Goal: Transaction & Acquisition: Download file/media

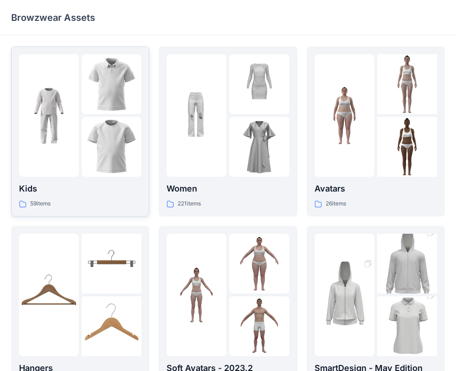
click at [110, 126] on img at bounding box center [112, 147] width 60 height 60
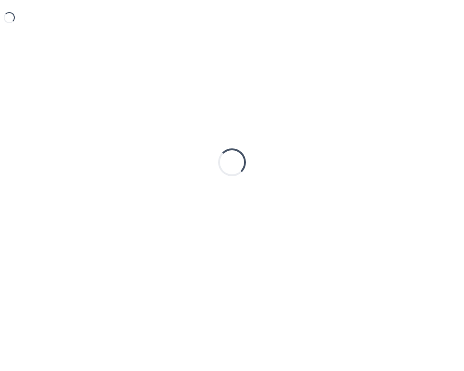
click at [110, 126] on div "Loading..." at bounding box center [231, 162] width 441 height 232
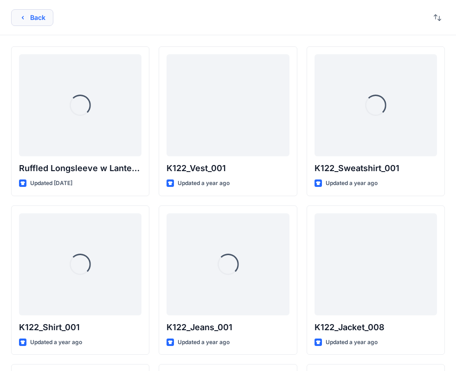
click at [39, 19] on button "Back" at bounding box center [32, 17] width 42 height 17
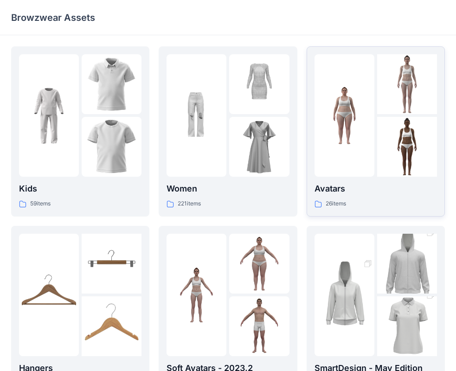
click at [357, 164] on div at bounding box center [344, 115] width 60 height 122
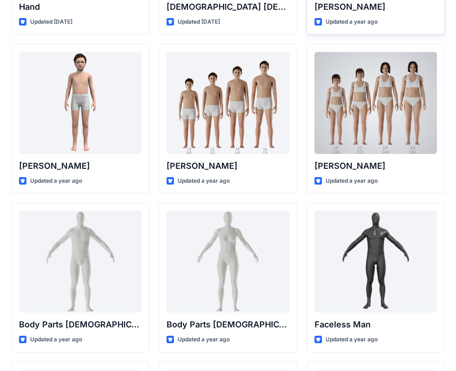
scroll to position [185, 0]
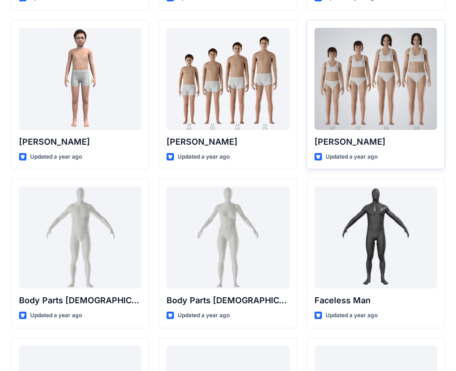
click at [398, 90] on div at bounding box center [375, 79] width 122 height 102
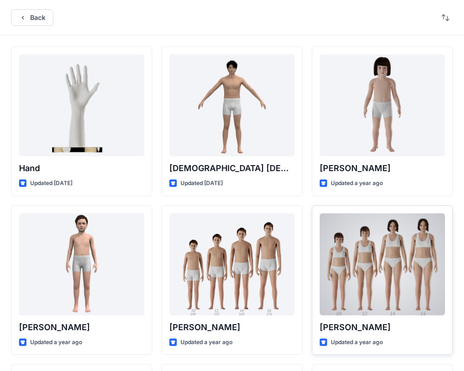
click at [398, 90] on div "Back Hand Updated 10 months ago Emil Updated a year ago Body Parts Male Updated…" at bounding box center [232, 358] width 464 height 717
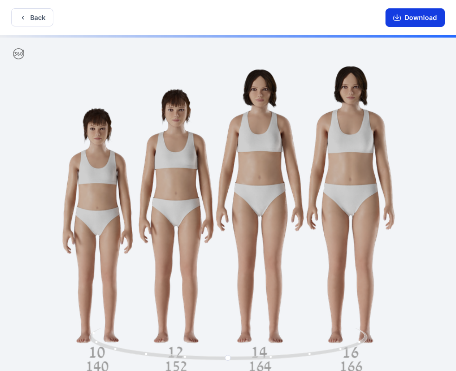
click at [427, 16] on button "Download" at bounding box center [414, 17] width 59 height 19
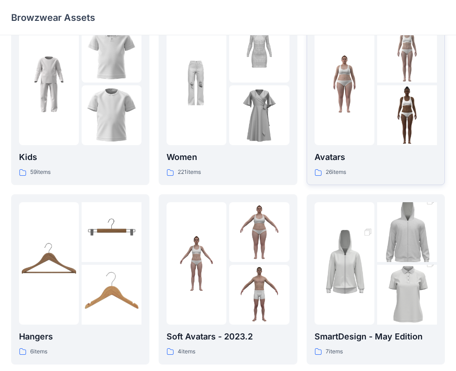
scroll to position [46, 0]
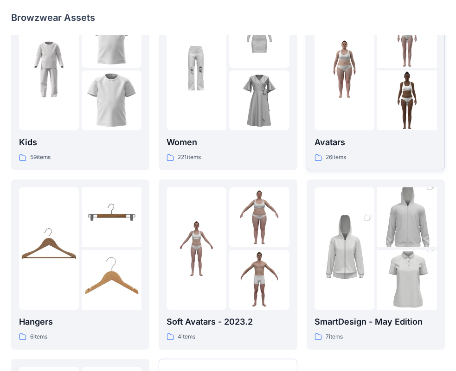
click at [400, 131] on div "Avatars 26 items" at bounding box center [375, 85] width 122 height 154
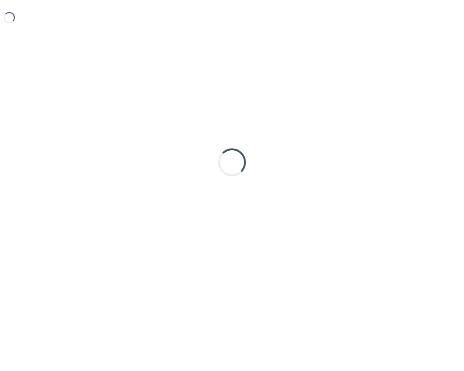
click at [400, 131] on div "Loading..." at bounding box center [231, 162] width 441 height 232
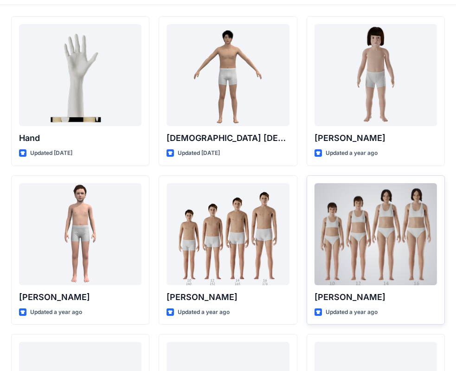
scroll to position [46, 0]
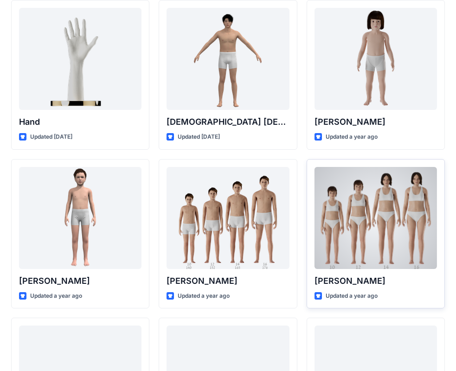
click at [384, 210] on div at bounding box center [375, 218] width 122 height 102
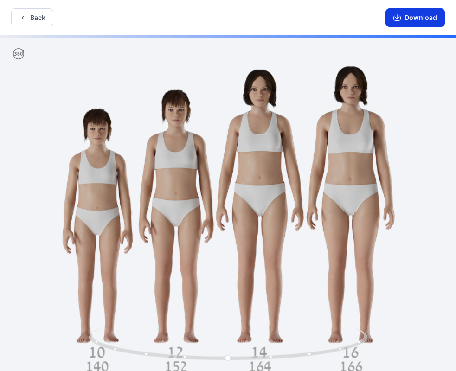
click at [412, 21] on button "Download" at bounding box center [414, 17] width 59 height 19
